Goal: Find contact information: Find contact information

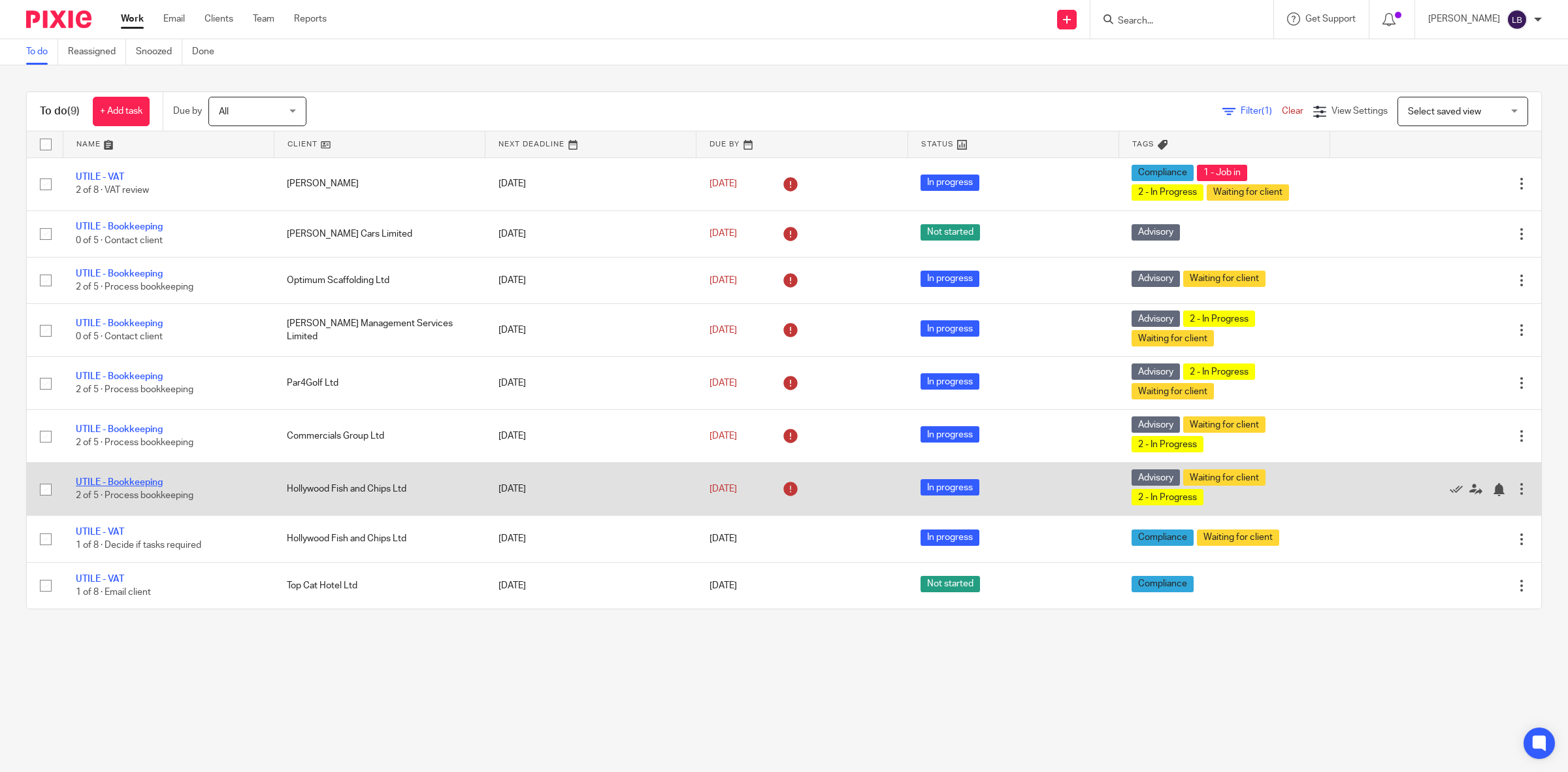
click at [124, 482] on link "UTILE - Bookkeeping" at bounding box center [119, 482] width 87 height 9
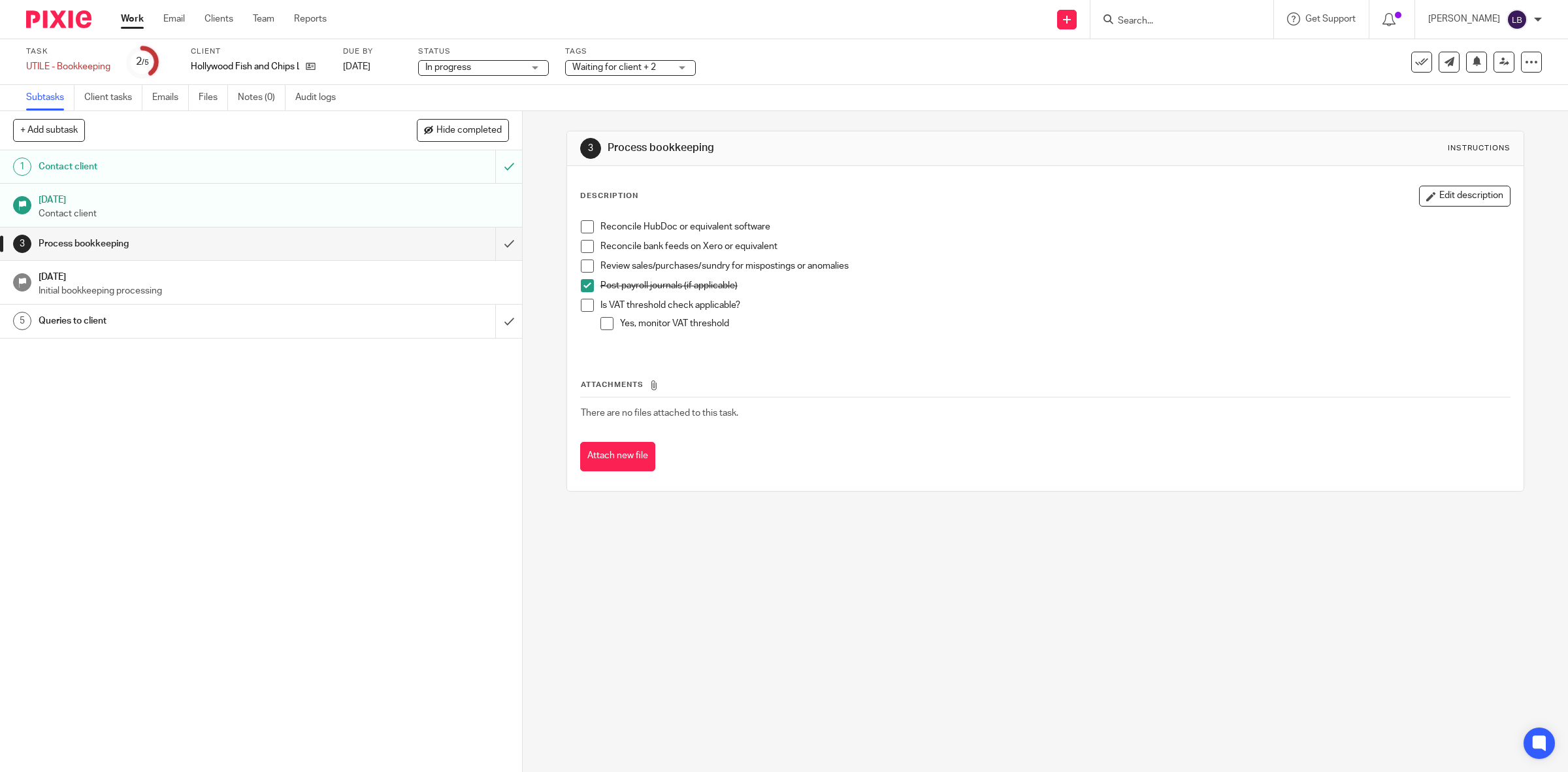
click at [581, 226] on span at bounding box center [587, 227] width 13 height 13
click at [581, 243] on span at bounding box center [587, 246] width 13 height 13
click at [326, 243] on div "Process bookkeeping" at bounding box center [260, 243] width 443 height 20
click at [220, 20] on link "Clients" at bounding box center [219, 19] width 28 height 13
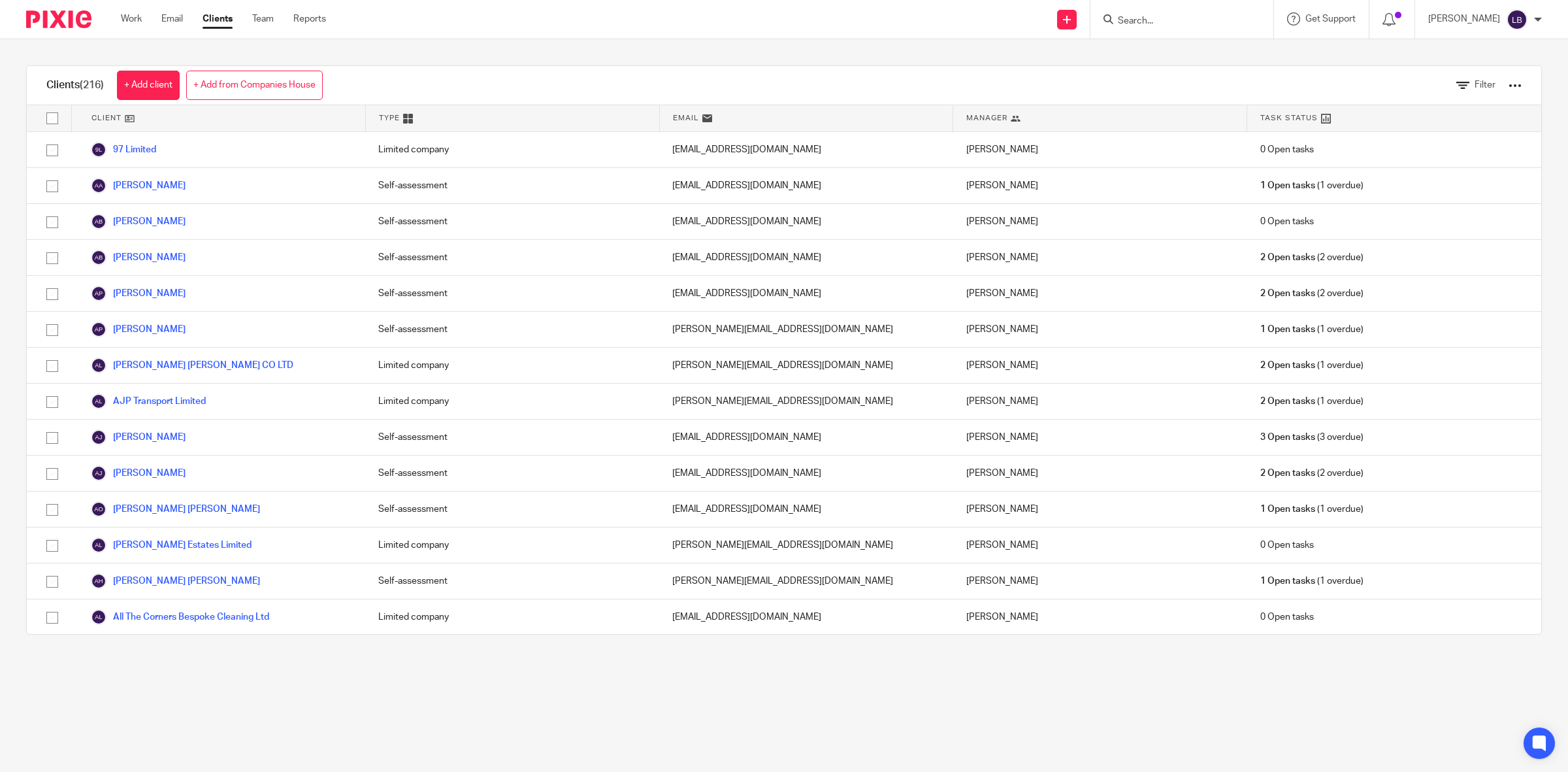
click at [1176, 13] on form at bounding box center [1186, 19] width 139 height 17
click at [1177, 21] on input "Search" at bounding box center [1175, 21] width 118 height 12
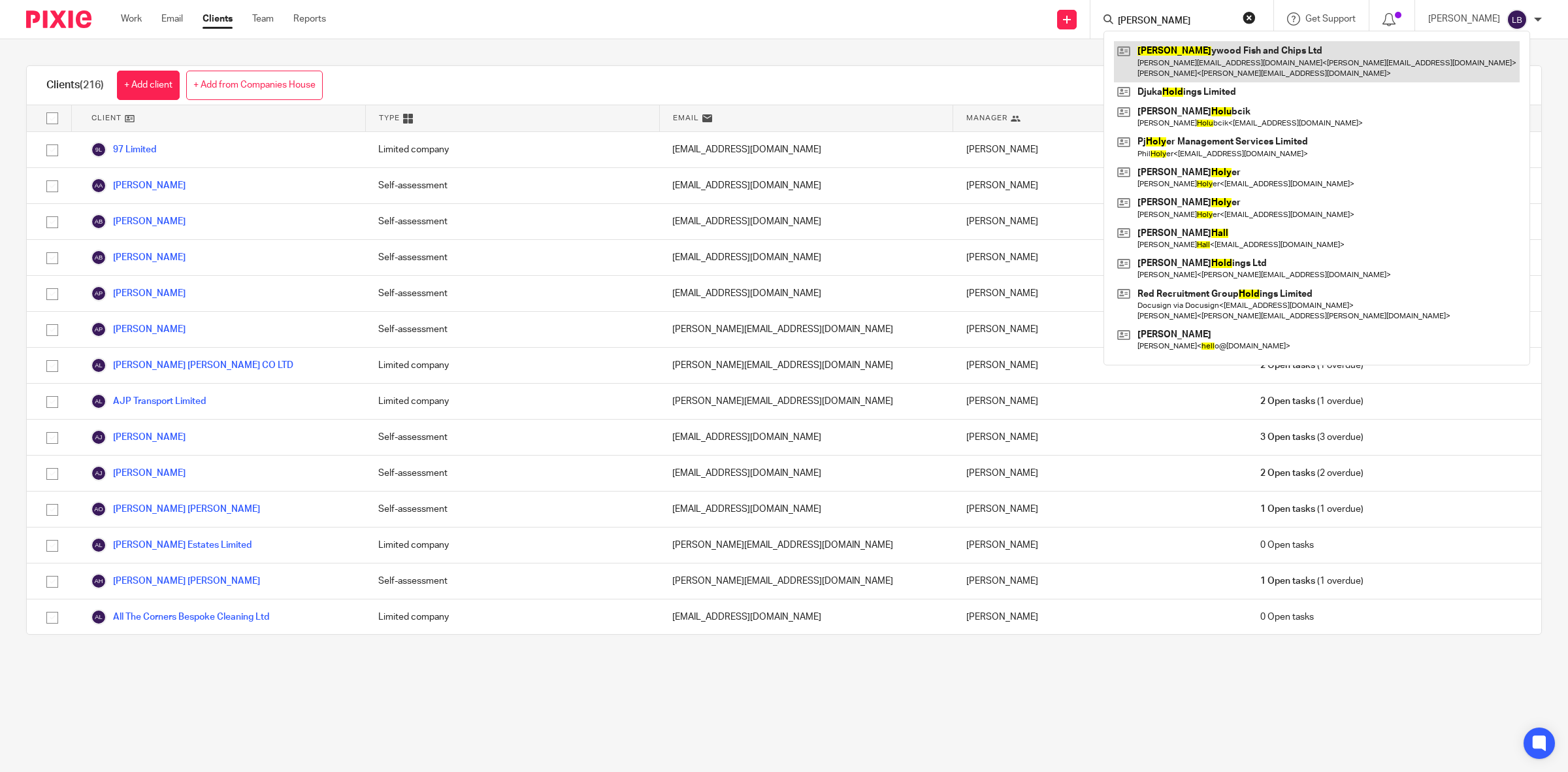
type input "holl"
click at [1195, 63] on link at bounding box center [1316, 61] width 405 height 40
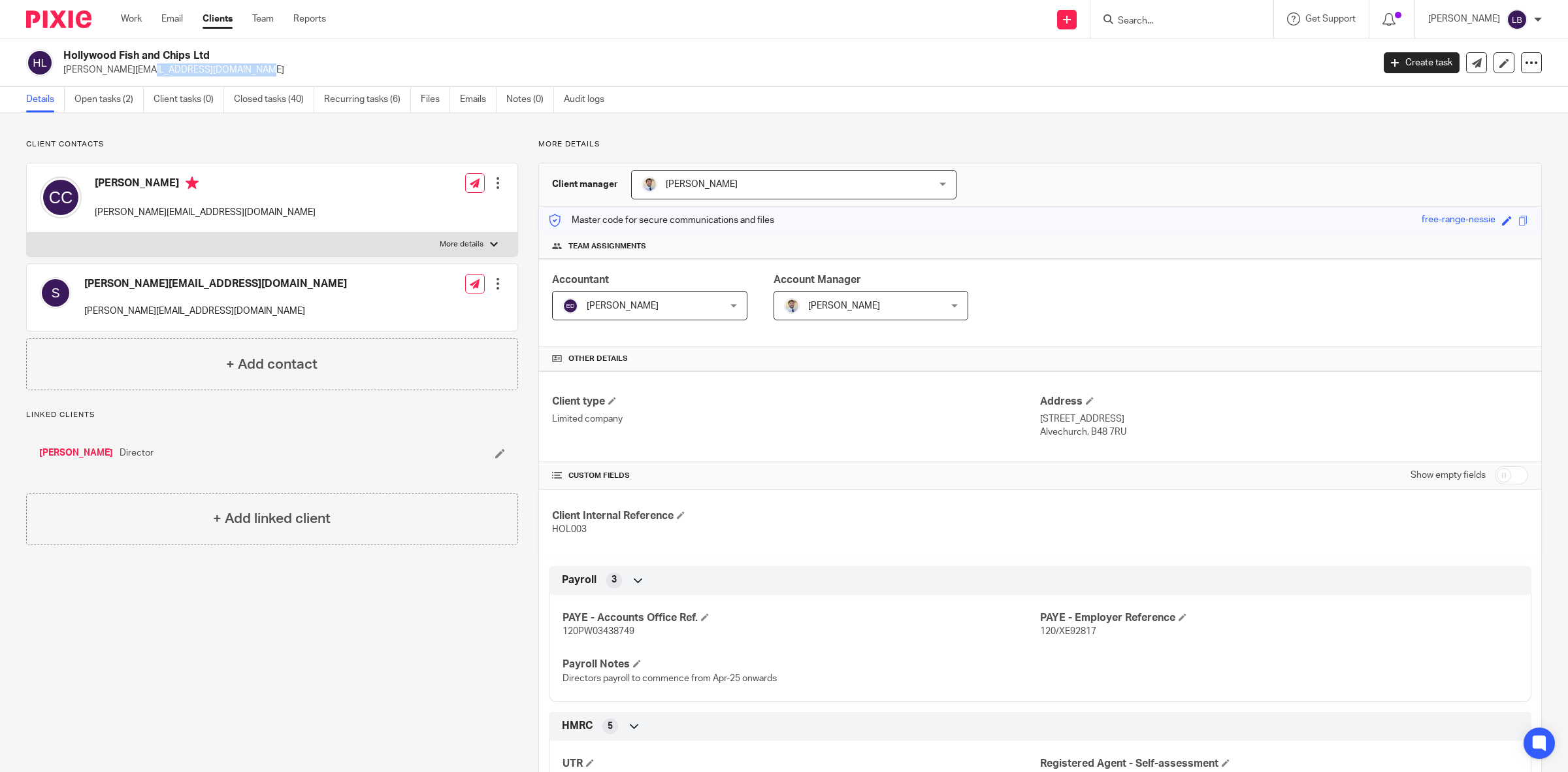
drag, startPoint x: 168, startPoint y: 67, endPoint x: 63, endPoint y: 84, distance: 106.4
click at [63, 84] on div "Hollywood Fish and Chips Ltd chris.pasha1@yahoo.com Create task Update from Com…" at bounding box center [784, 63] width 1568 height 47
copy p "chris.pasha1@yahoo.com"
drag, startPoint x: 129, startPoint y: 17, endPoint x: 130, endPoint y: 66, distance: 49.0
click at [129, 17] on link "Work" at bounding box center [131, 19] width 21 height 13
